Goal: Task Accomplishment & Management: Manage account settings

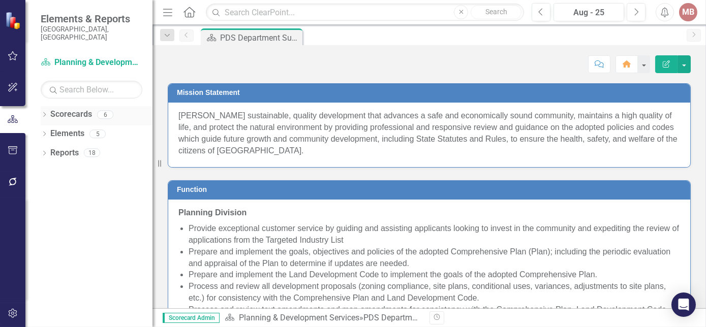
click at [41, 113] on icon "Dropdown" at bounding box center [44, 116] width 7 height 6
click at [50, 131] on icon "Dropdown" at bounding box center [50, 134] width 8 height 6
click at [57, 149] on icon "Dropdown" at bounding box center [60, 152] width 8 height 6
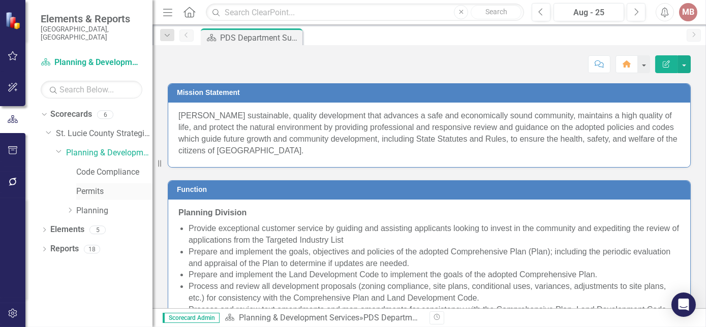
click at [81, 186] on link "Permits" at bounding box center [114, 192] width 76 height 12
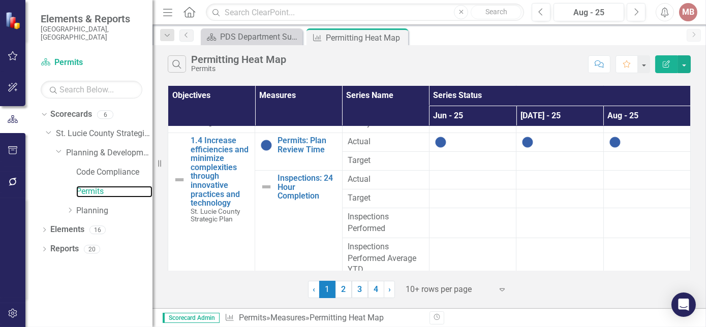
scroll to position [173, 0]
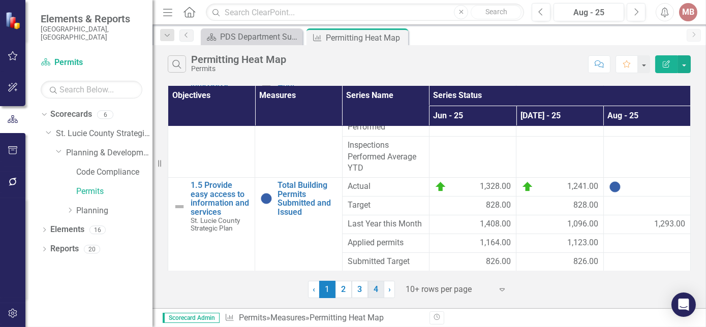
click at [374, 294] on link "4" at bounding box center [376, 289] width 16 height 17
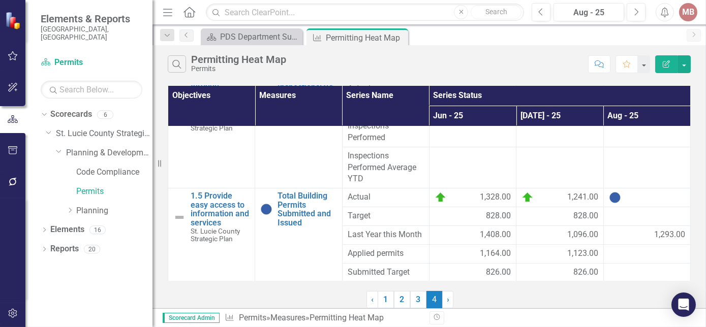
scroll to position [0, 0]
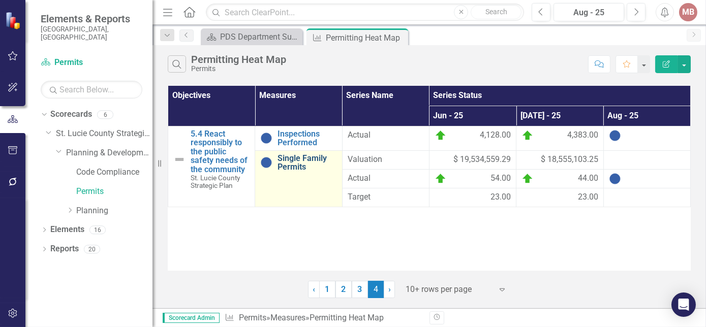
click at [297, 166] on link "Single Family Permits" at bounding box center [306, 163] width 59 height 18
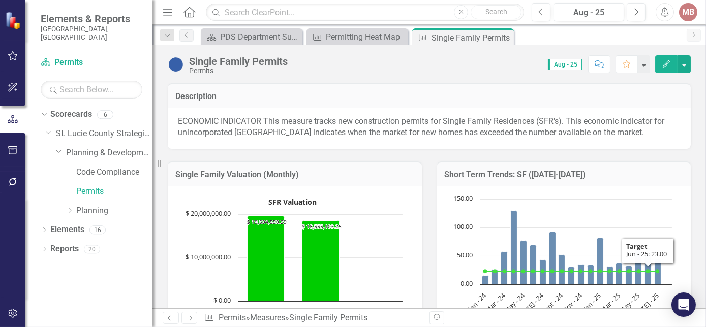
click at [665, 62] on icon "Edit" at bounding box center [665, 63] width 9 height 7
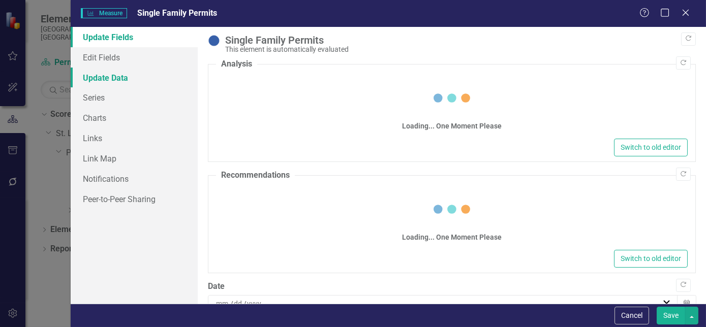
click at [100, 81] on link "Update Data" at bounding box center [134, 78] width 127 height 20
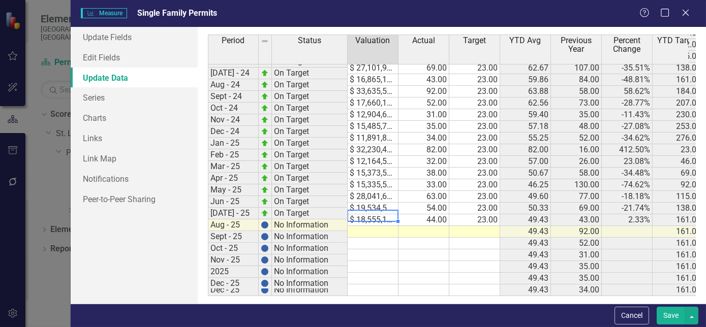
click at [208, 214] on div "Period Status Valuation Actual Target YTD Avg Previous Year Percent Change YTD …" at bounding box center [208, 94] width 0 height 404
click at [364, 226] on td at bounding box center [372, 232] width 51 height 12
click at [431, 226] on td at bounding box center [423, 232] width 51 height 12
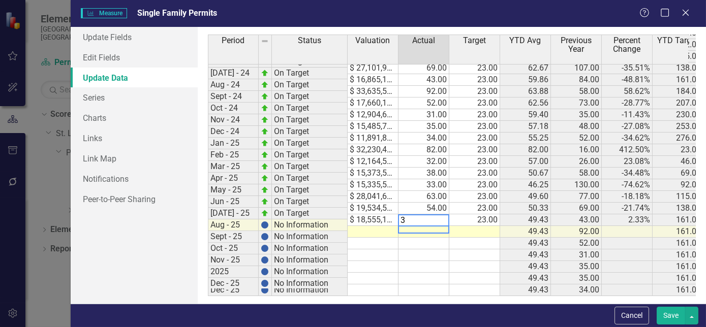
type textarea "35"
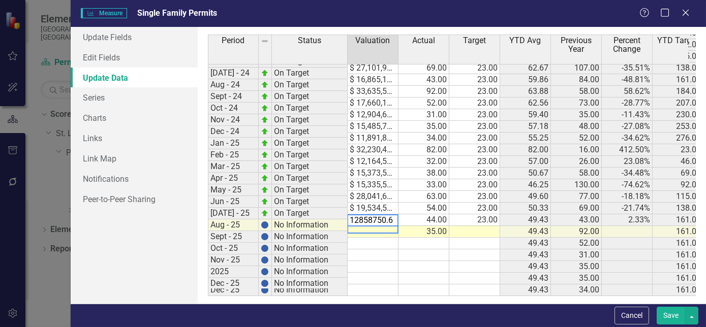
type textarea "12858750.60"
click at [476, 226] on td at bounding box center [474, 232] width 51 height 12
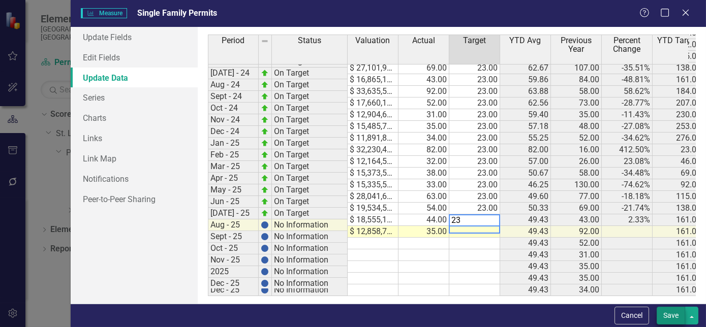
type textarea "23"
click at [663, 316] on button "Save" at bounding box center [670, 316] width 28 height 18
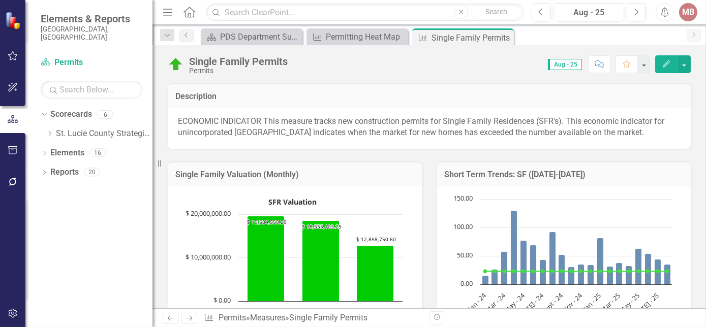
drag, startPoint x: 503, startPoint y: 39, endPoint x: 498, endPoint y: 45, distance: 7.6
click at [0, 0] on icon "Close" at bounding box center [0, 0] width 0 height 0
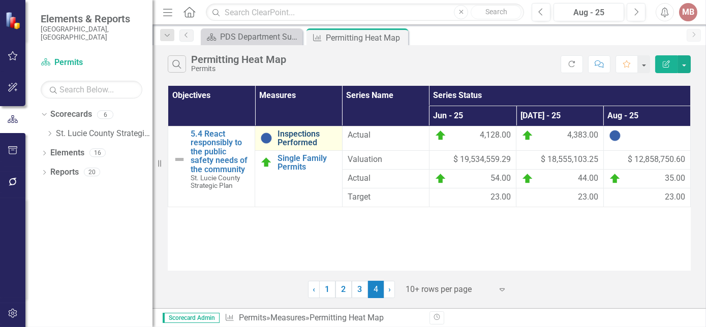
click at [304, 139] on link "Inspections Performed" at bounding box center [306, 139] width 59 height 18
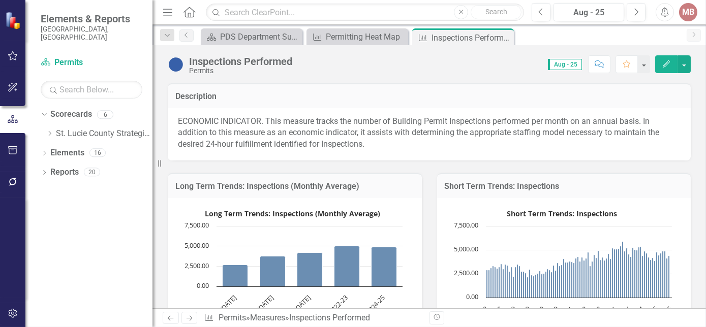
click at [663, 64] on icon "button" at bounding box center [665, 63] width 7 height 7
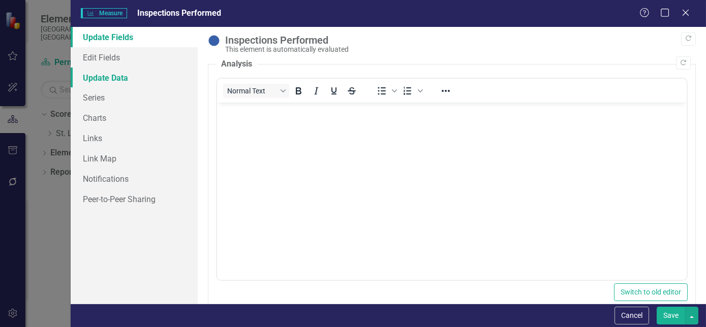
click at [92, 70] on link "Update Data" at bounding box center [134, 78] width 127 height 20
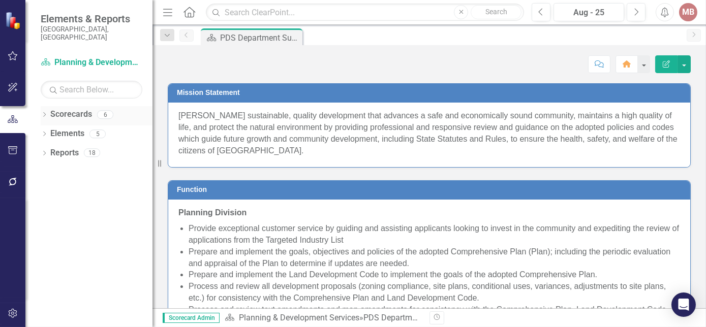
click at [41, 113] on icon "Dropdown" at bounding box center [44, 116] width 7 height 6
click at [49, 131] on icon "Dropdown" at bounding box center [50, 134] width 8 height 6
click at [65, 149] on div "Dropdown" at bounding box center [61, 153] width 10 height 9
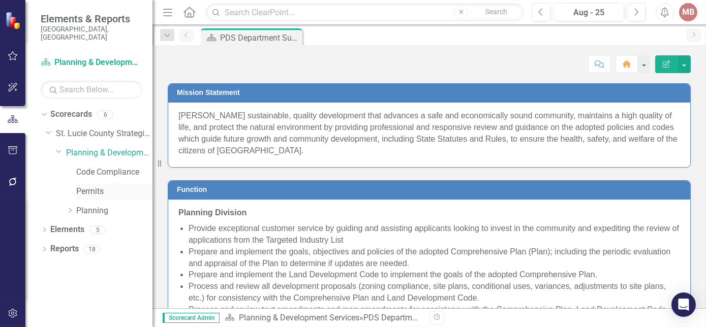
click at [90, 186] on link "Permits" at bounding box center [114, 192] width 76 height 12
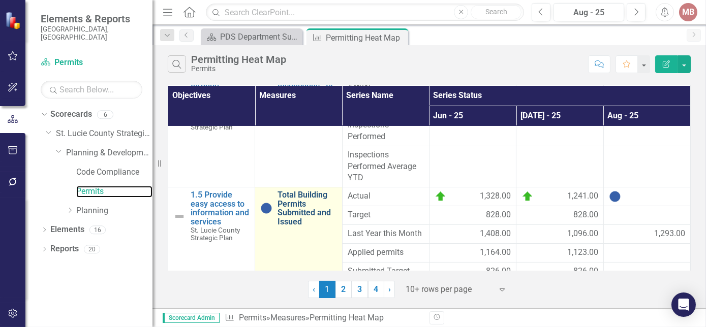
scroll to position [173, 0]
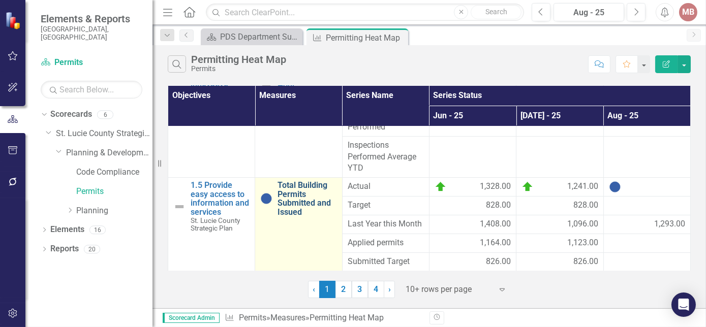
click at [302, 196] on link "Total Building Permits Submitted and Issued" at bounding box center [306, 199] width 59 height 36
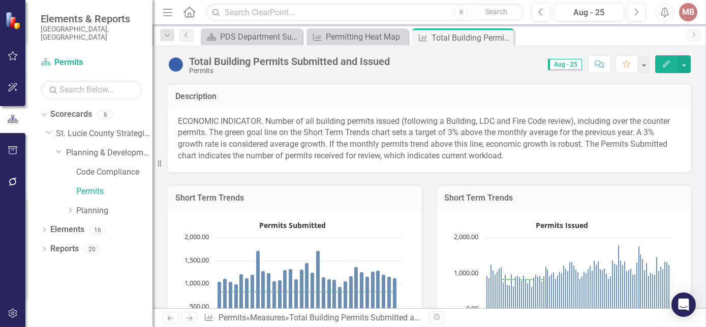
click at [665, 62] on icon "Edit" at bounding box center [665, 63] width 9 height 7
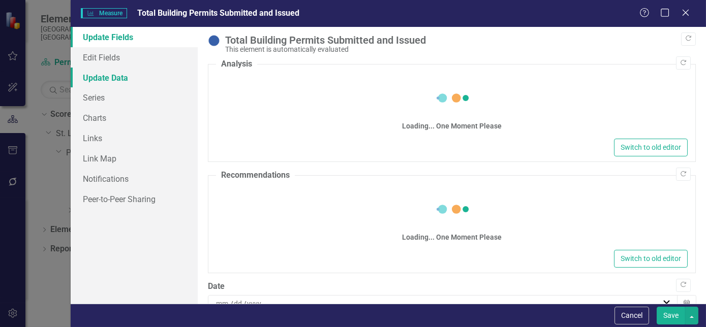
click at [99, 74] on link "Update Data" at bounding box center [134, 78] width 127 height 20
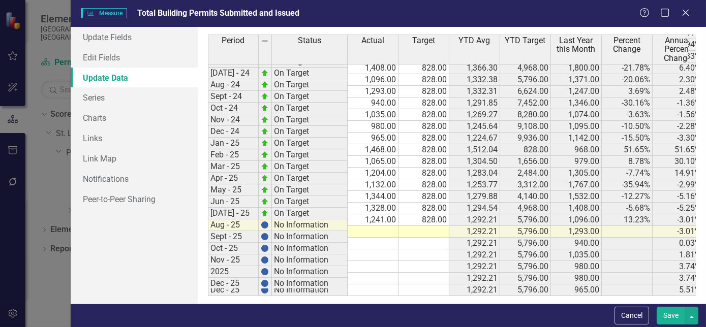
click at [375, 226] on td at bounding box center [372, 232] width 51 height 12
type textarea "1096"
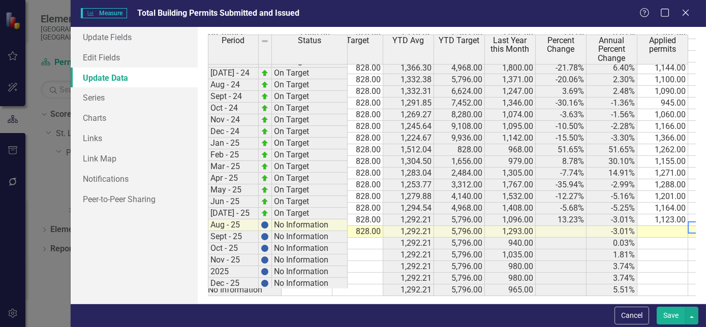
scroll to position [0, 116]
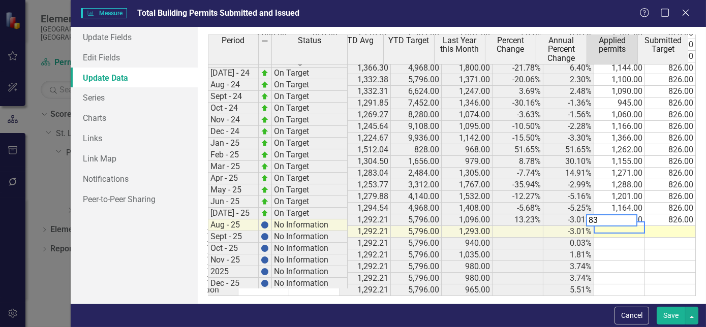
type textarea "833"
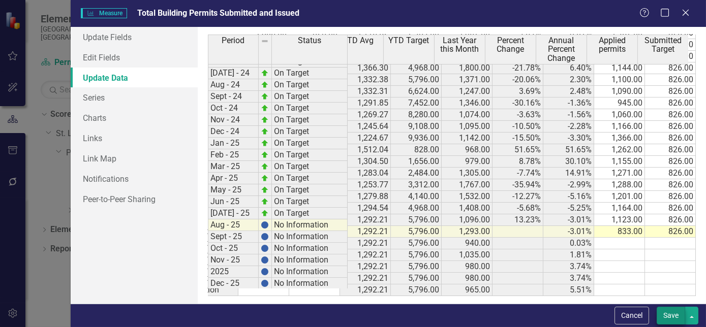
type textarea "826"
click at [674, 310] on button "Save" at bounding box center [670, 316] width 28 height 18
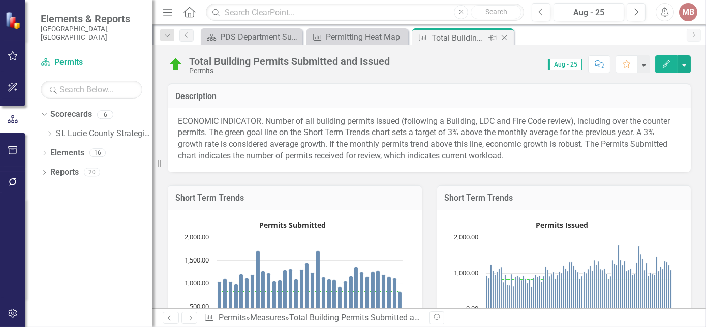
click at [504, 39] on icon "Close" at bounding box center [504, 38] width 10 height 8
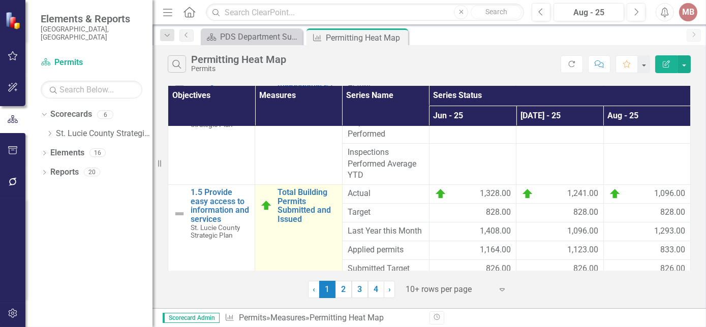
scroll to position [173, 0]
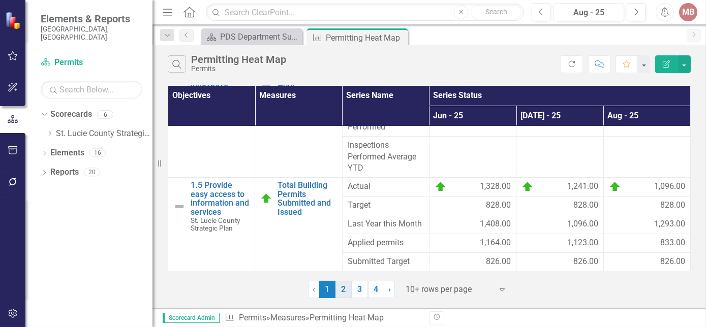
click at [342, 295] on link "2" at bounding box center [343, 289] width 16 height 17
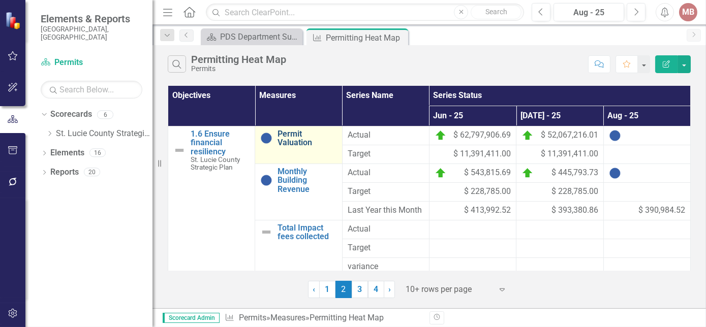
click at [289, 144] on link "Permit Valuation" at bounding box center [306, 139] width 59 height 18
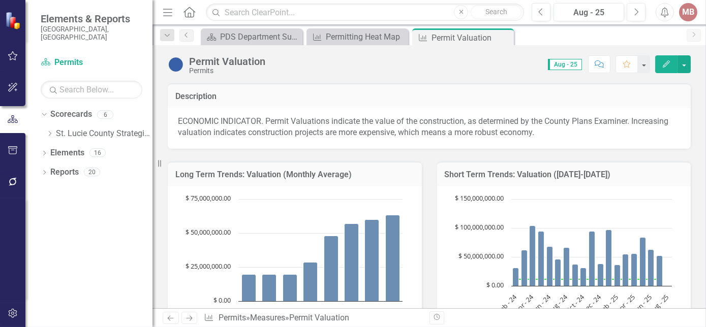
click at [666, 66] on icon "Edit" at bounding box center [665, 63] width 9 height 7
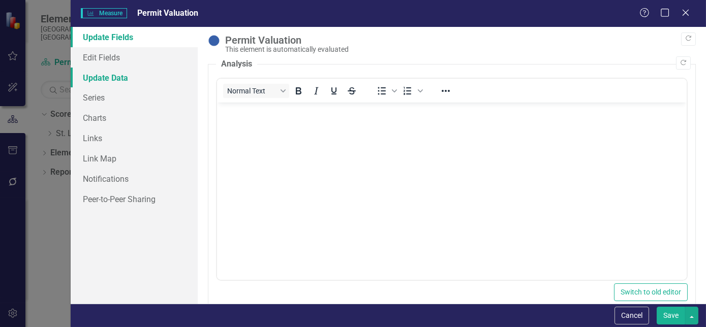
click at [119, 75] on link "Update Data" at bounding box center [134, 78] width 127 height 20
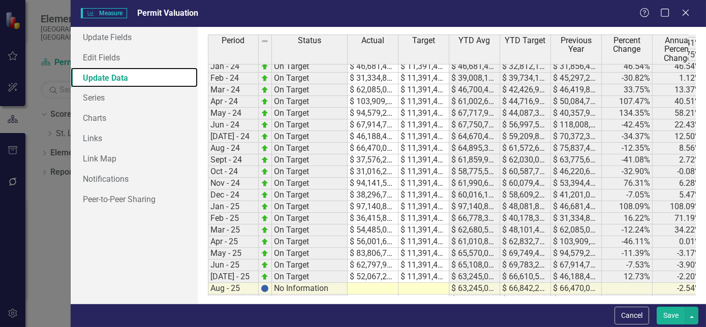
scroll to position [663, 0]
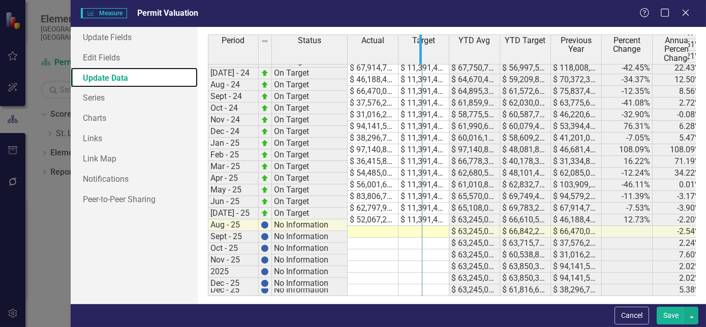
drag, startPoint x: 397, startPoint y: 54, endPoint x: 418, endPoint y: 61, distance: 22.0
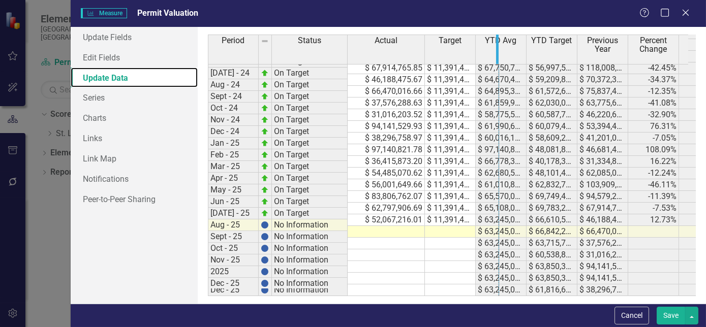
drag, startPoint x: 473, startPoint y: 53, endPoint x: 500, endPoint y: 52, distance: 26.4
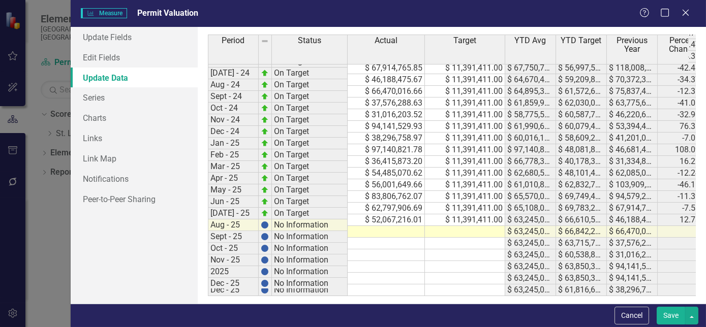
click at [393, 226] on td at bounding box center [385, 232] width 77 height 12
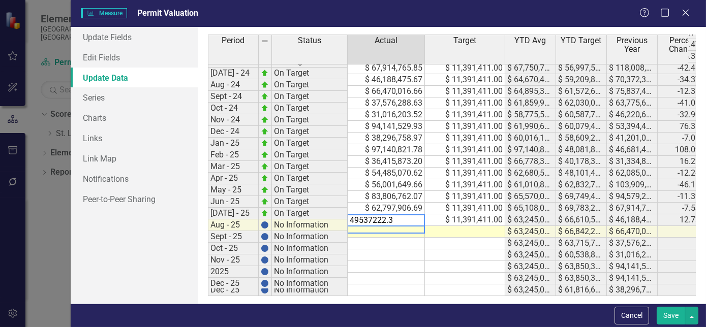
type textarea "49537222.37"
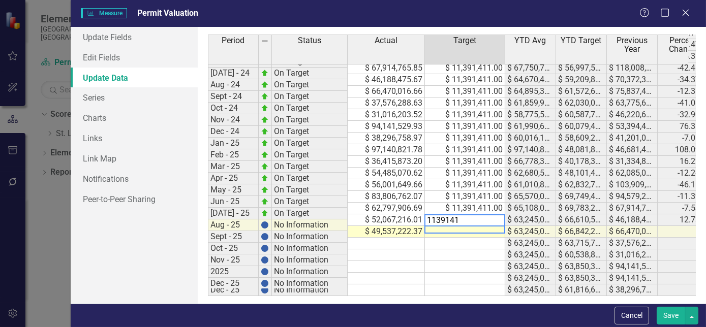
type textarea "11391411"
click at [671, 316] on button "Save" at bounding box center [670, 316] width 28 height 18
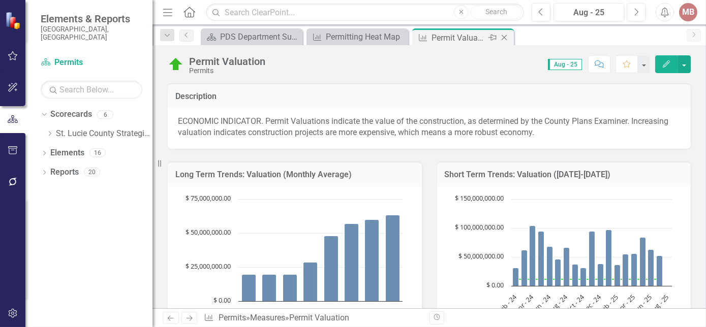
click at [503, 38] on icon "Close" at bounding box center [504, 38] width 10 height 8
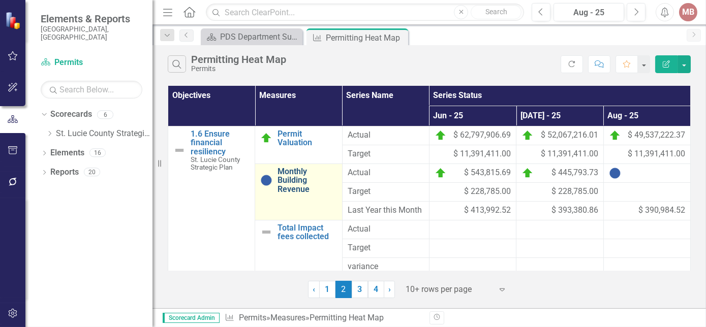
click at [293, 185] on link "Monthly Building Revenue" at bounding box center [306, 180] width 59 height 27
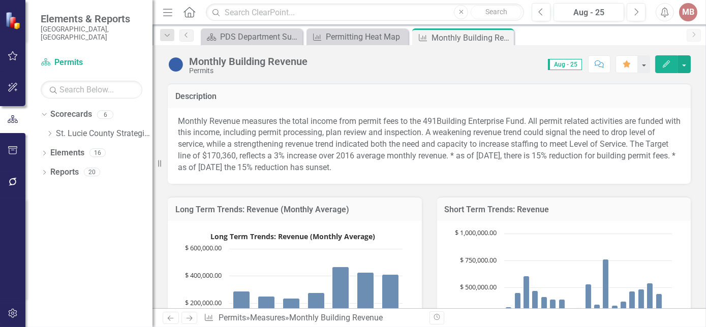
click at [668, 67] on icon "Edit" at bounding box center [665, 63] width 9 height 7
